Goal: Check status: Check status

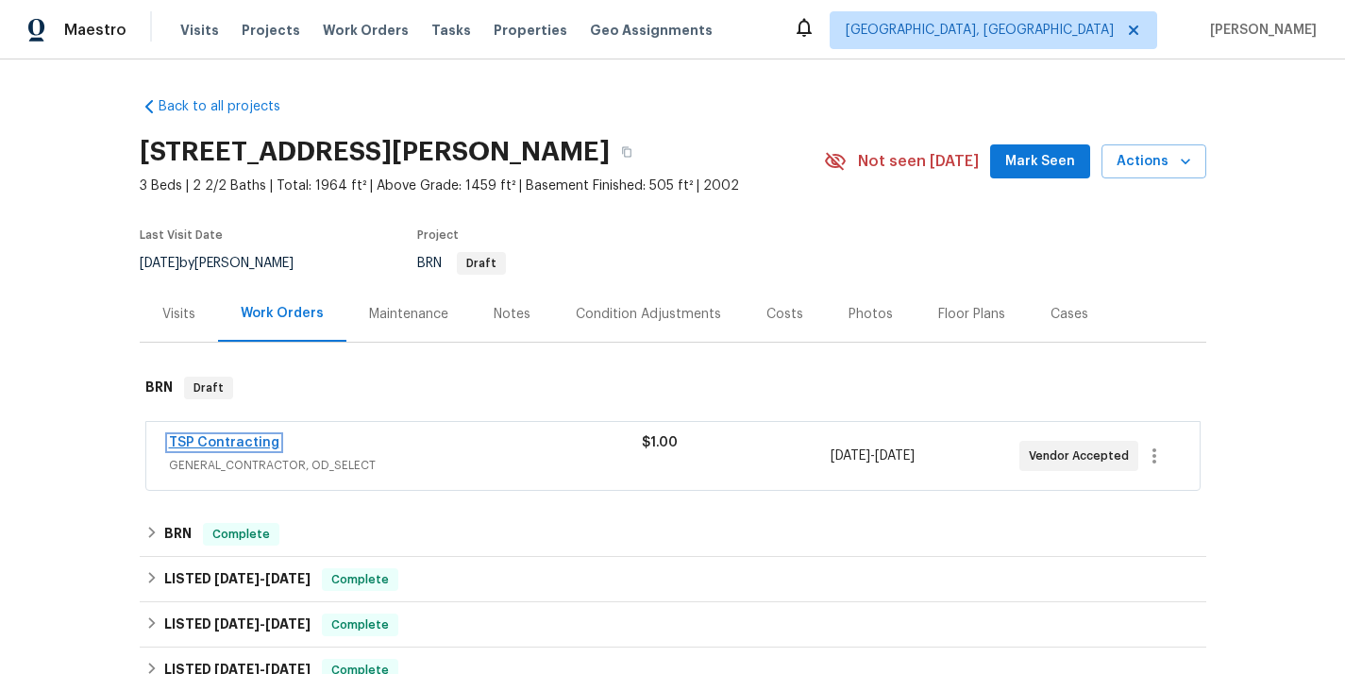
click at [243, 439] on link "TSP Contracting" at bounding box center [224, 442] width 110 height 13
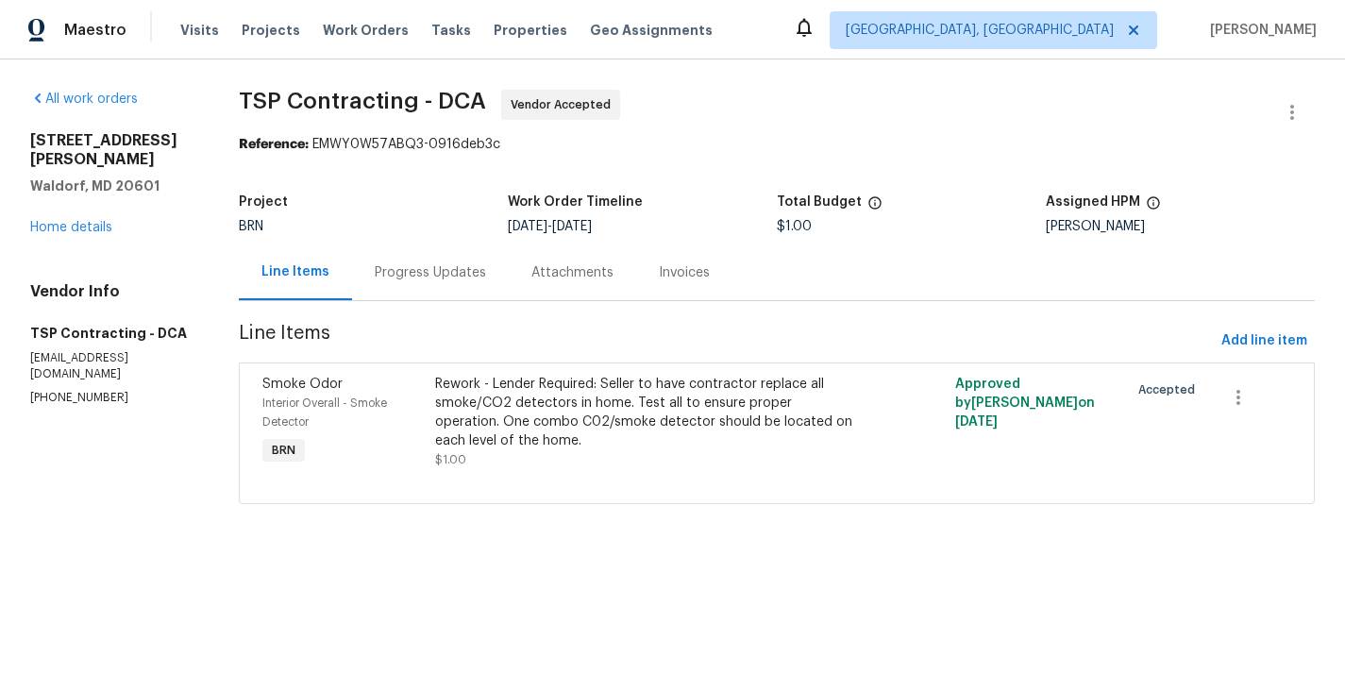
click at [440, 271] on div "Progress Updates" at bounding box center [430, 272] width 111 height 19
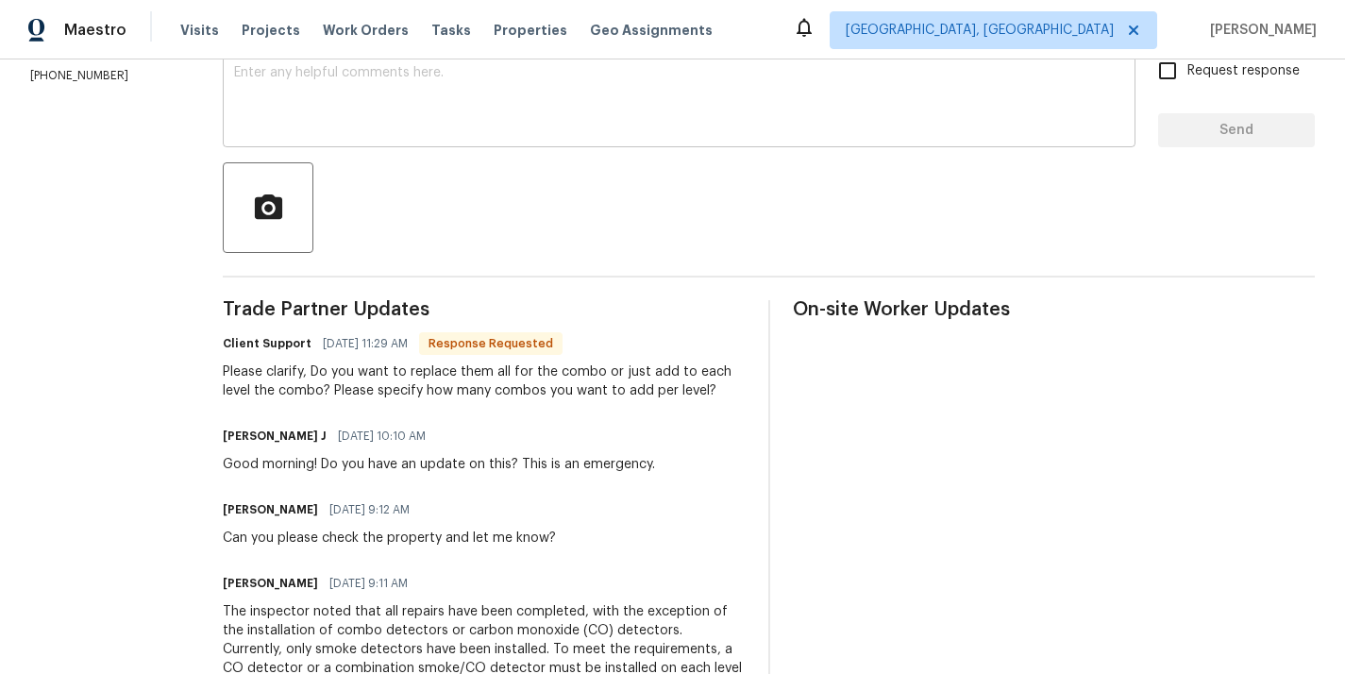
scroll to position [354, 0]
